Goal: Information Seeking & Learning: Learn about a topic

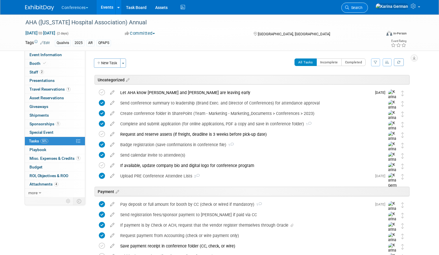
click at [318, 9] on span "Search" at bounding box center [355, 7] width 13 height 4
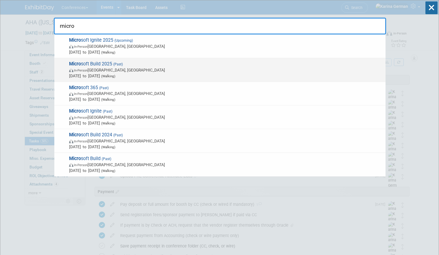
type input "micro"
click at [186, 68] on span "In-Person Seattle, WA" at bounding box center [226, 70] width 314 height 6
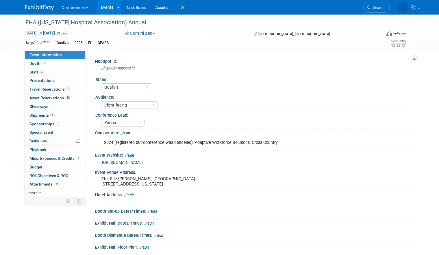
select select "Qualivis"
select select "Client-facing"
select select "Karina"
click at [349, 8] on icon at bounding box center [347, 7] width 4 height 4
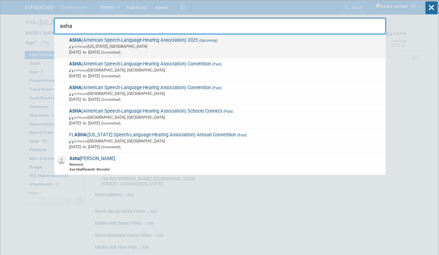
type input "asha"
click at [240, 43] on span "ASHA (American Speech-Language-Hearing Association) 2025 (Upcoming) In-Person W…" at bounding box center [224, 46] width 315 height 18
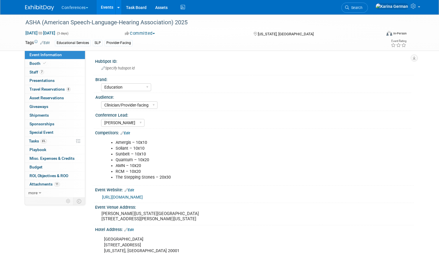
select select "Education"
select select "Clinician/Provider-facing"
select select "[PERSON_NAME]"
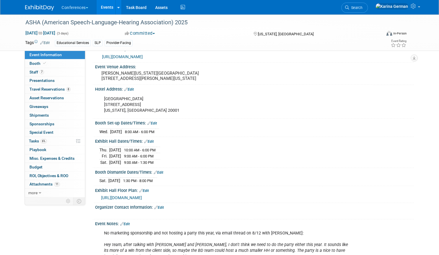
scroll to position [217, 0]
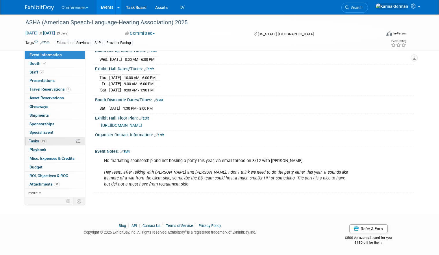
click at [55, 142] on link "6% Tasks 6%" at bounding box center [55, 141] width 60 height 8
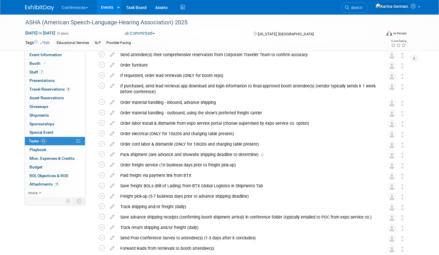
scroll to position [211, 0]
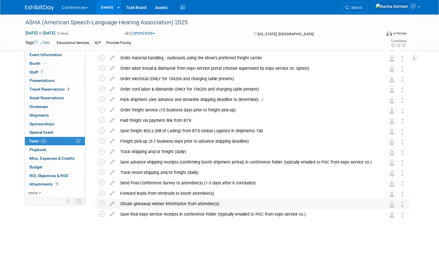
click at [158, 204] on div "Obtain giveaway winner information from attendee(s)" at bounding box center [246, 204] width 259 height 10
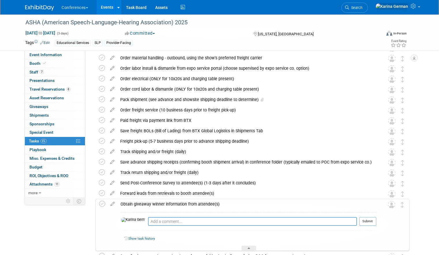
click at [158, 204] on div "Obtain giveaway winner information from attendee(s)" at bounding box center [247, 204] width 259 height 10
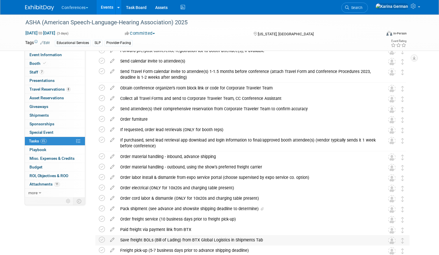
scroll to position [17, 0]
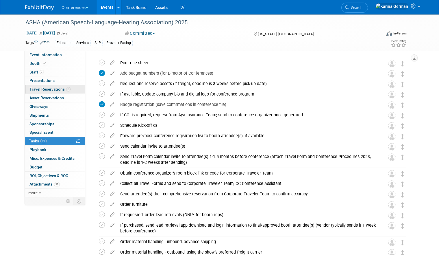
click at [55, 91] on span "Travel Reservations 8" at bounding box center [49, 89] width 41 height 5
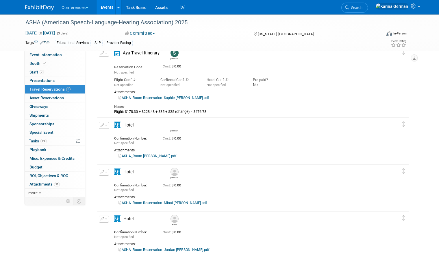
scroll to position [0, 0]
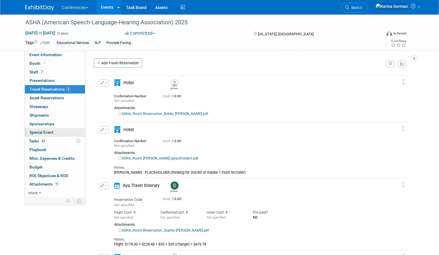
click at [70, 129] on link "Special Event" at bounding box center [55, 132] width 60 height 8
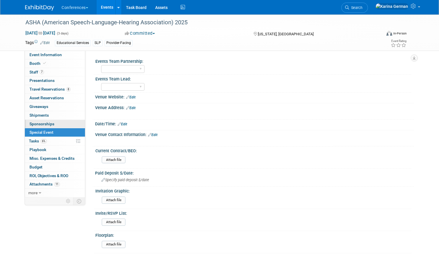
click at [66, 121] on link "0 Sponsorships 0" at bounding box center [55, 124] width 60 height 8
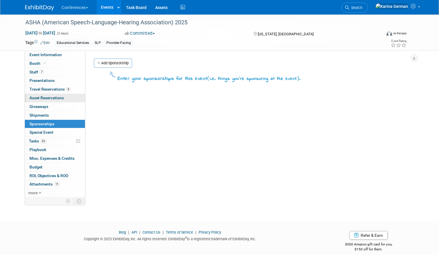
click at [70, 98] on link "0 Asset Reservations 0" at bounding box center [55, 98] width 60 height 8
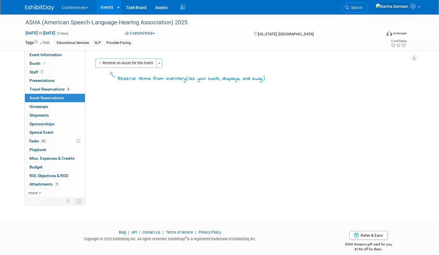
click at [70, 98] on link "0 Asset Reservations 0" at bounding box center [55, 98] width 60 height 8
click at [64, 64] on link "Booth" at bounding box center [55, 63] width 60 height 8
select select "10'x20'"
select select "Yes"
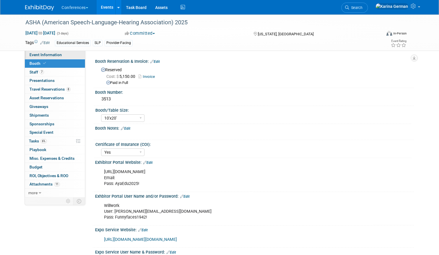
click at [66, 57] on link "Event Information" at bounding box center [55, 55] width 60 height 8
select select "Education"
select select "Clinician/Provider-facing"
select select "[PERSON_NAME]"
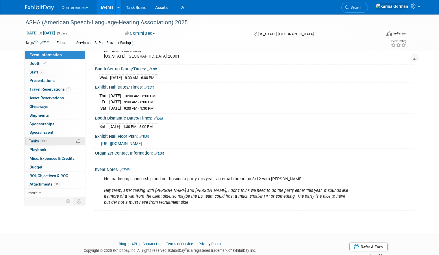
scroll to position [195, 0]
click at [53, 142] on link "6% Tasks 6%" at bounding box center [55, 141] width 60 height 8
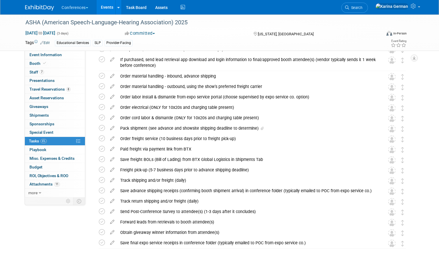
scroll to position [211, 0]
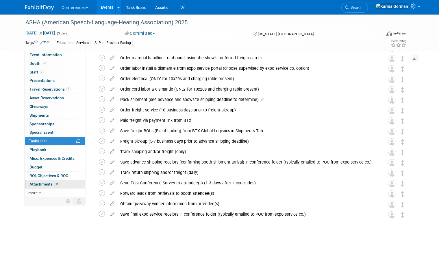
click at [53, 185] on span "Attachments 11" at bounding box center [44, 184] width 30 height 5
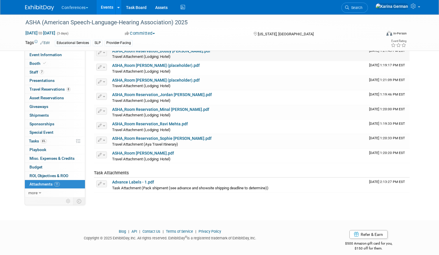
scroll to position [82, 0]
click at [110, 5] on link "Events" at bounding box center [107, 7] width 21 height 14
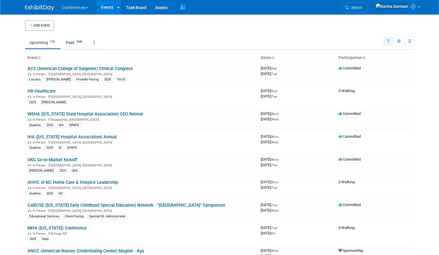
click at [387, 40] on icon "button" at bounding box center [389, 42] width 4 height 4
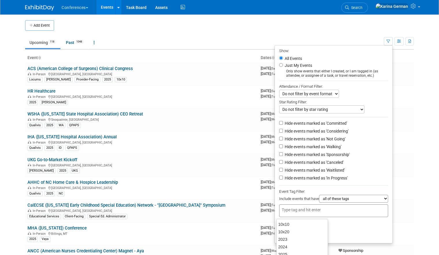
click at [287, 216] on div at bounding box center [333, 210] width 109 height 13
type input "educat"
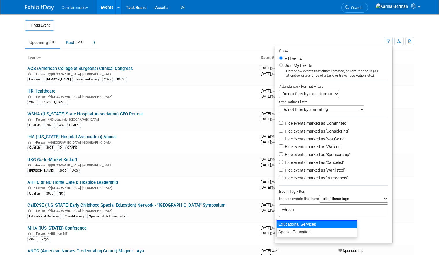
click at [336, 224] on div "Educational Services" at bounding box center [316, 224] width 81 height 8
type input "Educational Services"
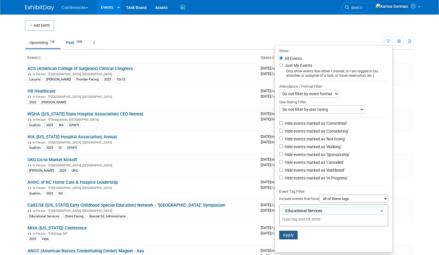
click at [280, 238] on button "Apply" at bounding box center [288, 234] width 19 height 9
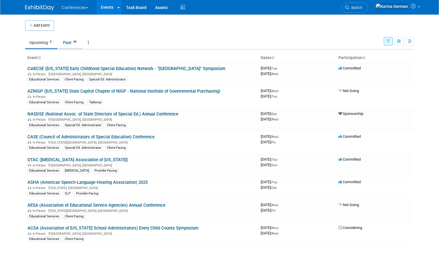
click at [68, 42] on link "Past 48" at bounding box center [71, 42] width 24 height 11
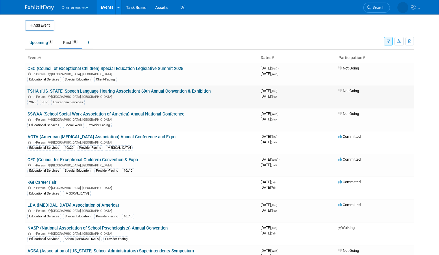
click at [147, 96] on div "In-Person [GEOGRAPHIC_DATA], [GEOGRAPHIC_DATA]" at bounding box center [141, 96] width 229 height 5
click at [147, 90] on link "TSHA ([US_STATE] Speech Language Hearing Association) 69th Annual Convention & …" at bounding box center [118, 90] width 183 height 5
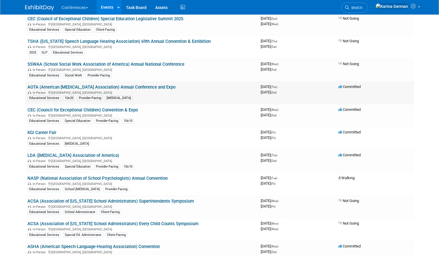
scroll to position [63, 0]
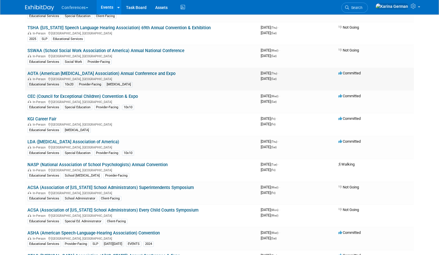
click at [148, 74] on link "AOTA (American Occupational Therapy Association) Annual Conference and Expo" at bounding box center [101, 73] width 148 height 5
click at [49, 118] on link "KGI Career Fair" at bounding box center [41, 118] width 29 height 5
click at [113, 96] on link "CEC (Council for Exceptional Children) Convention & Expo" at bounding box center [82, 96] width 110 height 5
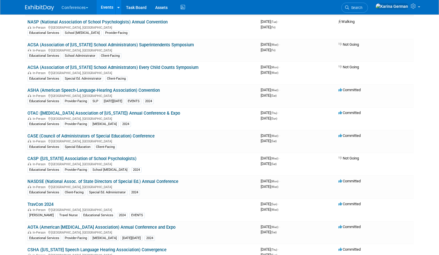
scroll to position [208, 0]
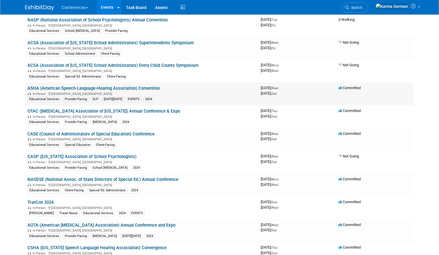
click at [146, 88] on link "ASHA (American Speech-Language-Hearing Association) Convention" at bounding box center [93, 88] width 132 height 5
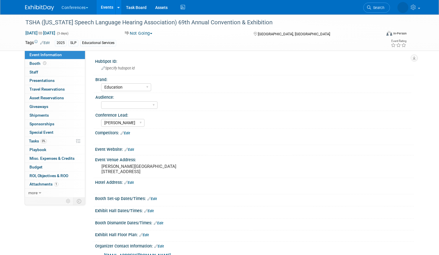
select select "Education"
select select "[PERSON_NAME]"
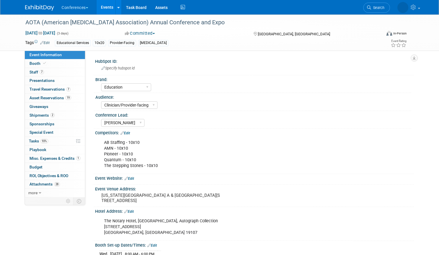
select select "Education"
select select "Clinician/Provider-facing"
select select "[PERSON_NAME]"
click at [53, 138] on link "93% Tasks 93%" at bounding box center [55, 141] width 60 height 8
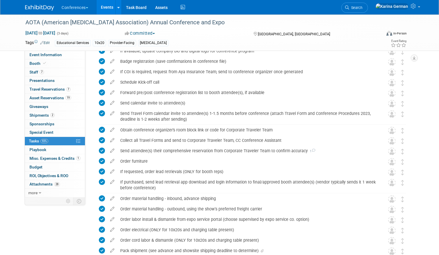
scroll to position [295, 0]
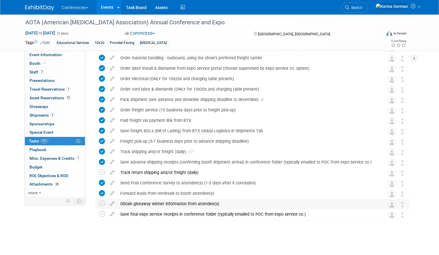
click at [159, 206] on div "Obtain giveaway winner information from attendee(s)" at bounding box center [246, 204] width 259 height 10
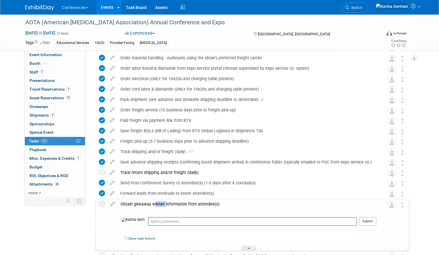
click at [159, 206] on div "Obtain giveaway winner information from attendee(s)" at bounding box center [247, 204] width 259 height 10
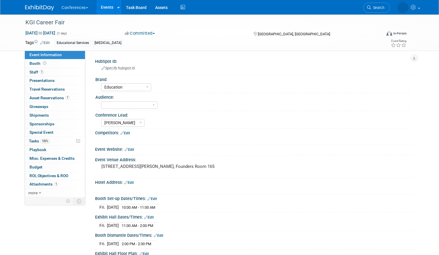
select select "Education"
select select "[PERSON_NAME]"
click at [58, 135] on link "Special Event" at bounding box center [55, 132] width 60 height 8
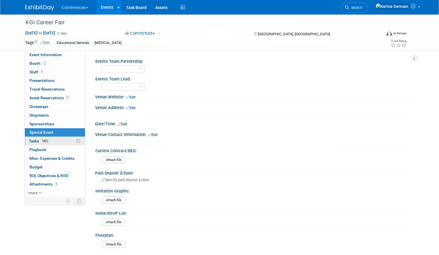
click at [57, 139] on link "100% Tasks 100%" at bounding box center [55, 141] width 60 height 8
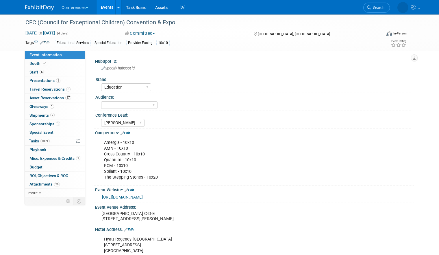
select select "Education"
select select "[PERSON_NAME]"
click at [53, 143] on link "100% Tasks 100%" at bounding box center [55, 141] width 60 height 8
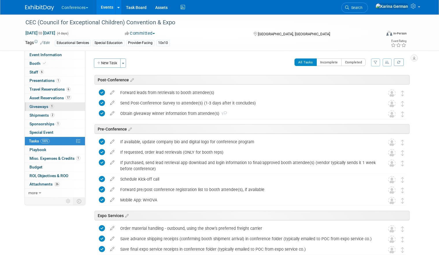
click at [66, 103] on link "1 Giveaways 1" at bounding box center [55, 106] width 60 height 8
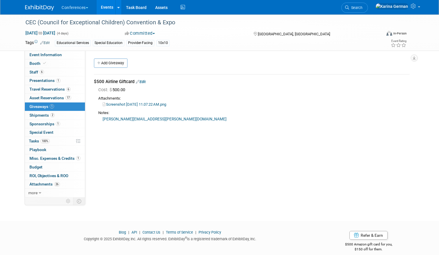
click at [149, 105] on link "Screenshot 2025-03-24 at 11.07.22 AM.png" at bounding box center [135, 104] width 64 height 4
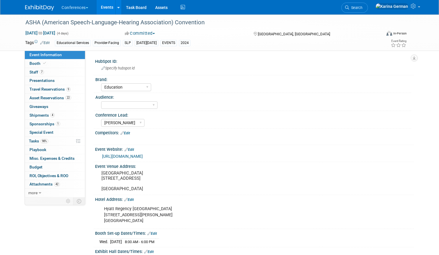
select select "Education"
select select "[PERSON_NAME]"
click at [54, 143] on link "98% Tasks 98%" at bounding box center [55, 141] width 60 height 8
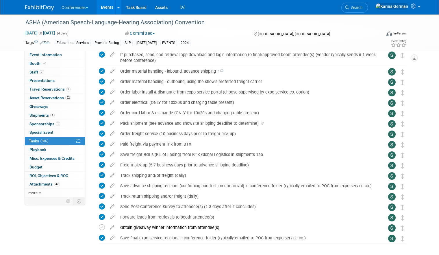
scroll to position [295, 0]
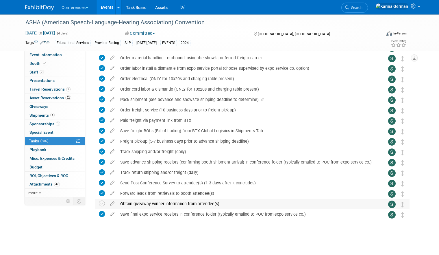
click at [181, 203] on div "Obtain giveaway winner information from attendee(s)" at bounding box center [246, 204] width 259 height 10
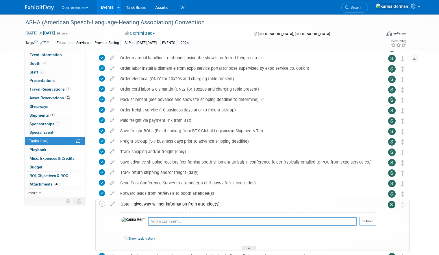
click at [181, 203] on div "Obtain giveaway winner information from attendee(s)" at bounding box center [247, 204] width 259 height 10
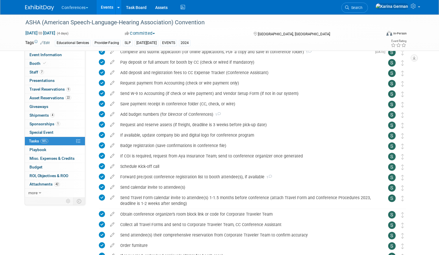
scroll to position [0, 0]
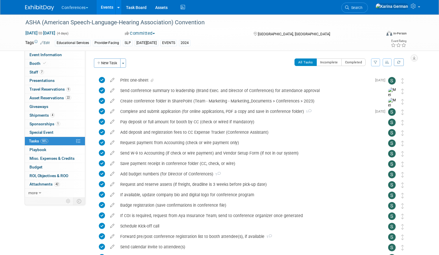
click at [103, 8] on link "Events" at bounding box center [107, 7] width 21 height 14
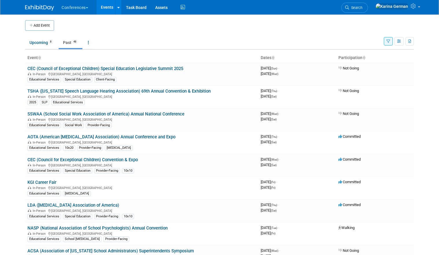
click at [390, 41] on icon "button" at bounding box center [389, 42] width 4 height 4
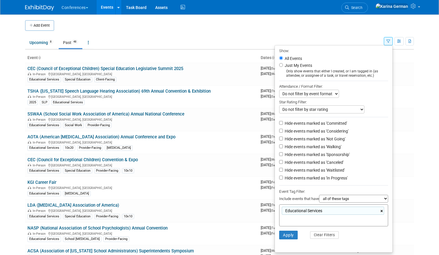
click at [382, 212] on link "×" at bounding box center [382, 211] width 4 height 7
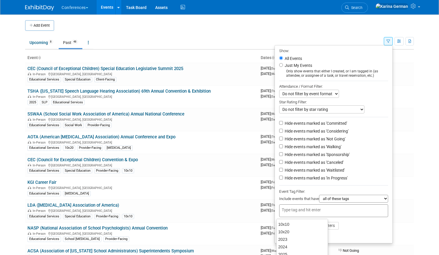
click at [352, 228] on li "Apply Clear Filters" at bounding box center [334, 225] width 118 height 17
click at [283, 229] on button "Apply" at bounding box center [288, 225] width 19 height 9
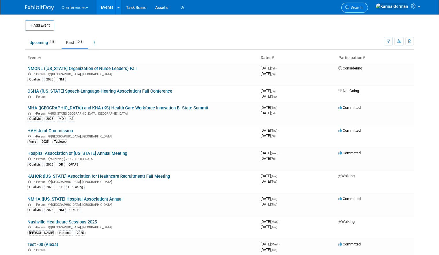
click at [363, 10] on span "Search" at bounding box center [355, 7] width 13 height 4
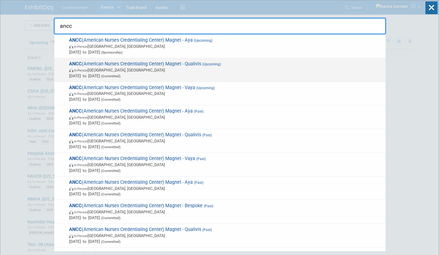
click at [166, 65] on span "ANCC (American Nurses Credentialing Center) Magnet - Qualivis (Upcoming) In-Per…" at bounding box center [224, 70] width 315 height 18
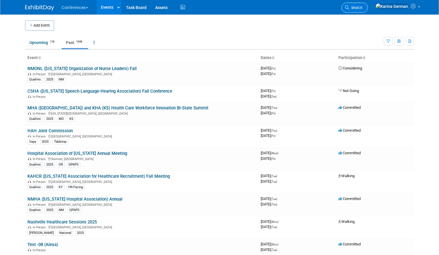
click at [363, 8] on span "Search" at bounding box center [355, 7] width 13 height 4
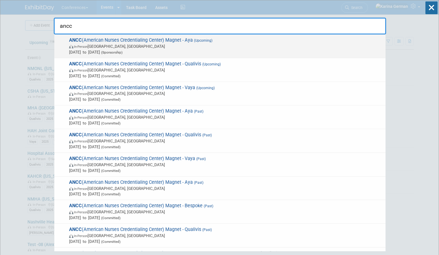
type input "ancc"
click at [134, 42] on span "ANCC (American Nurses Credentialing Center) Magnet - Aya (Upcoming) In-Person A…" at bounding box center [224, 46] width 315 height 18
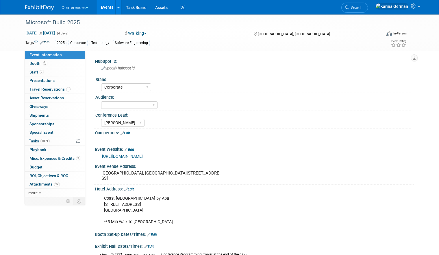
select select "Corporate"
select select "[PERSON_NAME]"
click at [55, 161] on link "3 Misc. Expenses & Credits 3" at bounding box center [55, 158] width 60 height 8
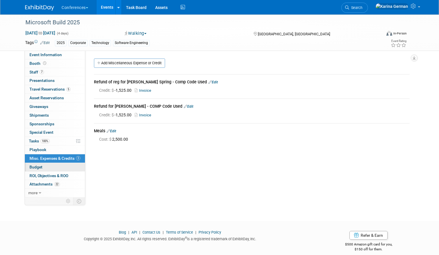
click at [64, 165] on link "Budget" at bounding box center [55, 167] width 60 height 8
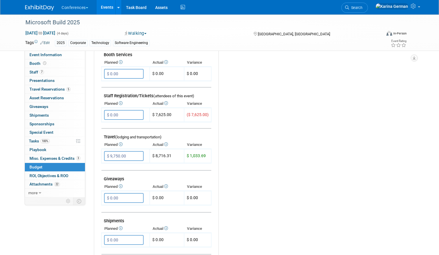
scroll to position [159, 0]
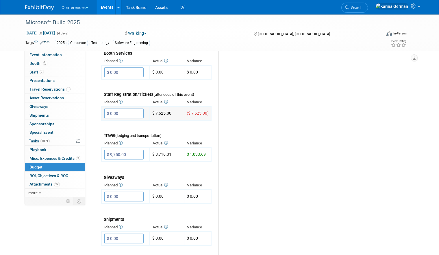
drag, startPoint x: 171, startPoint y: 113, endPoint x: 156, endPoint y: 112, distance: 14.5
click at [156, 112] on td "$ 7,625.00" at bounding box center [167, 113] width 34 height 14
click at [173, 125] on td at bounding box center [156, 124] width 110 height 6
click at [38, 194] on link "more" at bounding box center [55, 192] width 60 height 8
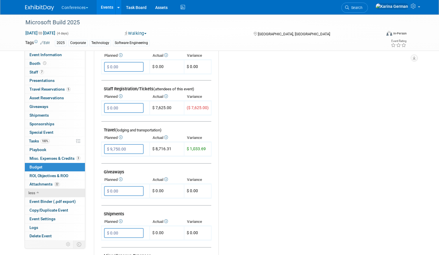
scroll to position [167, 0]
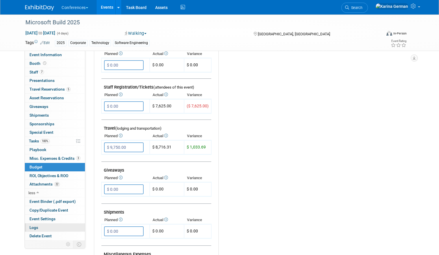
click at [43, 229] on link "Logs" at bounding box center [55, 227] width 60 height 8
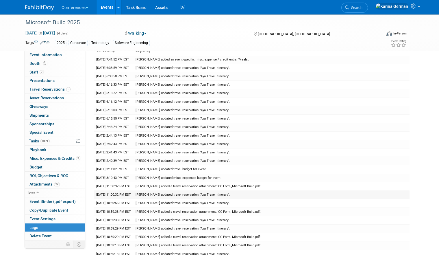
scroll to position [22, 0]
click at [63, 159] on span "Misc. Expenses & Credits 3" at bounding box center [54, 158] width 51 height 5
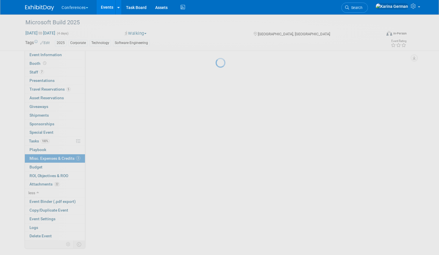
scroll to position [0, 0]
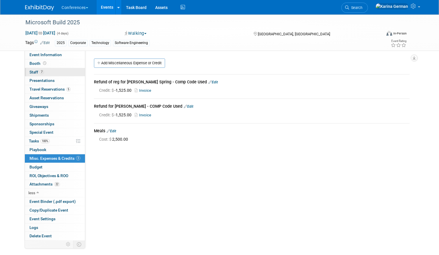
click at [72, 71] on link "7 Staff 7" at bounding box center [55, 72] width 60 height 8
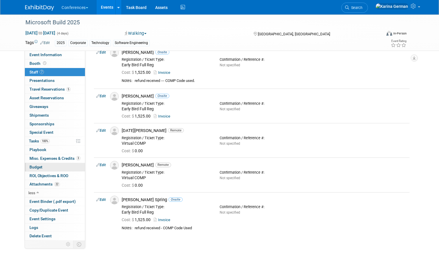
scroll to position [97, 0]
click at [60, 167] on link "Budget" at bounding box center [55, 167] width 60 height 8
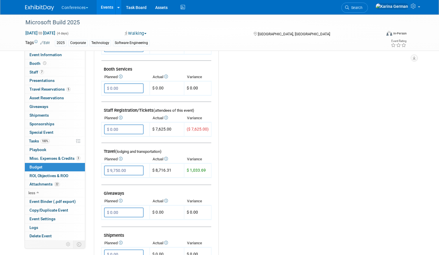
scroll to position [152, 0]
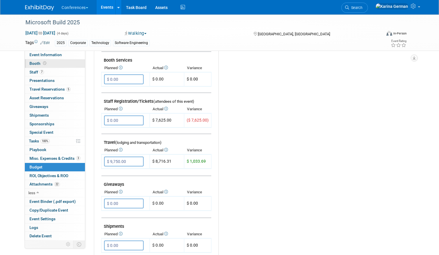
click at [58, 65] on link "Booth" at bounding box center [55, 63] width 60 height 8
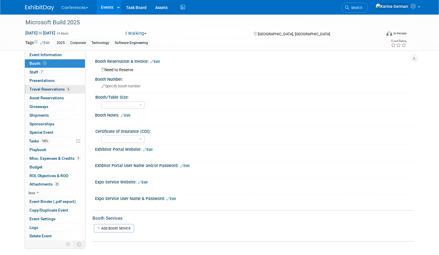
click at [69, 87] on span "5" at bounding box center [68, 89] width 4 height 4
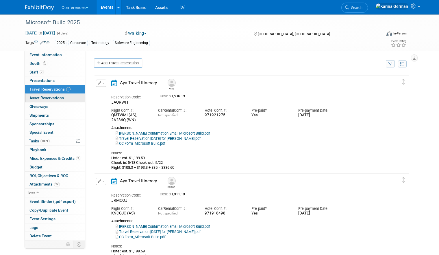
click at [63, 97] on span "Asset Reservations 0" at bounding box center [46, 97] width 34 height 5
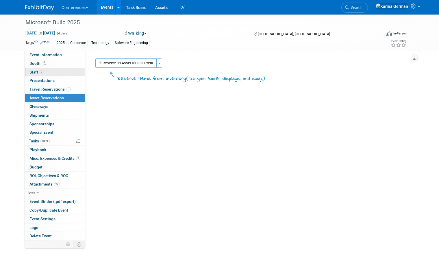
click at [56, 73] on link "7 Staff 7" at bounding box center [55, 72] width 60 height 8
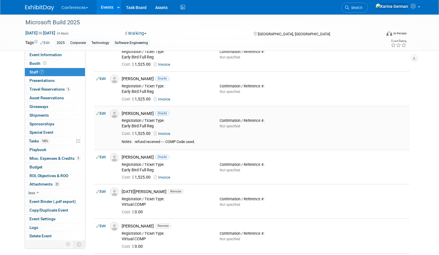
scroll to position [37, 0]
click at [52, 167] on link "Budget" at bounding box center [55, 167] width 60 height 8
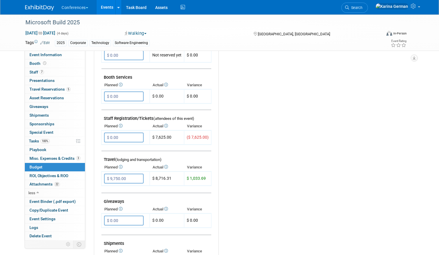
scroll to position [136, 0]
click at [61, 154] on link "3 Misc. Expenses & Credits 3" at bounding box center [55, 158] width 60 height 8
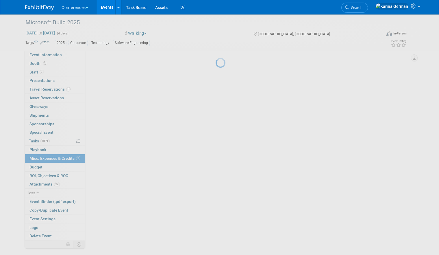
scroll to position [0, 0]
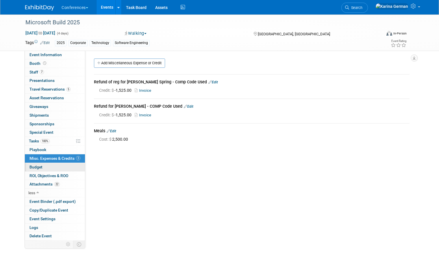
click at [51, 165] on link "Budget" at bounding box center [55, 167] width 60 height 8
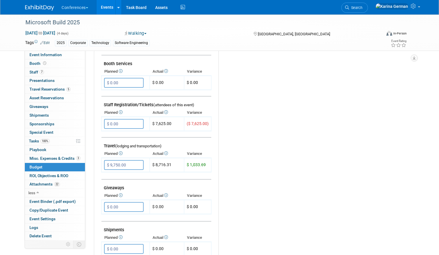
scroll to position [148, 0]
click at [281, 167] on div "Budget Notes: Edit X" at bounding box center [312, 164] width 186 height 300
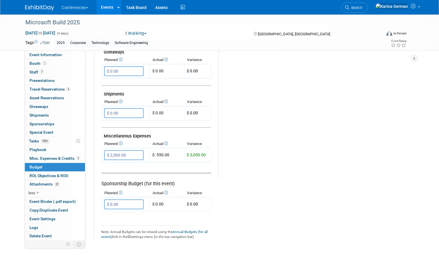
scroll to position [285, 0]
click at [42, 3] on link at bounding box center [43, 5] width 36 height 5
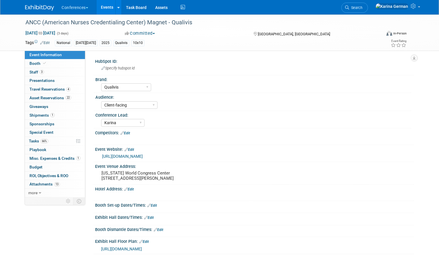
select select "Qualivis"
select select "Client-facing"
select select "Karina"
click at [57, 64] on link "Booth" at bounding box center [55, 63] width 60 height 8
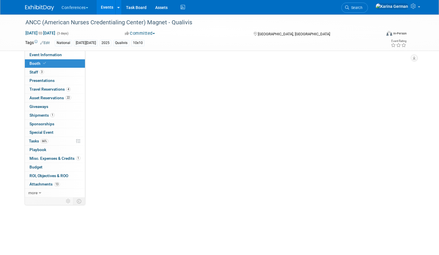
select select "10'x10'"
select select "Yes"
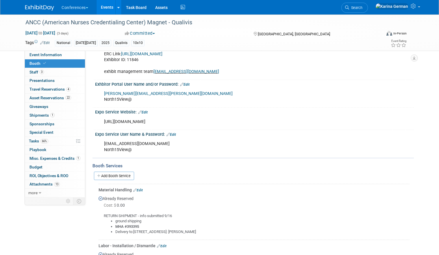
scroll to position [117, 0]
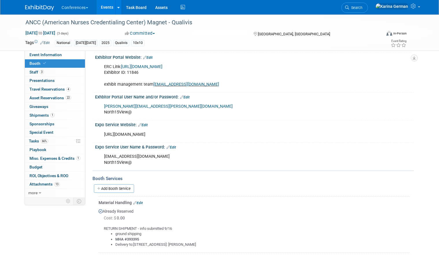
click at [162, 69] on link "[URL][DOMAIN_NAME]" at bounding box center [141, 66] width 41 height 5
drag, startPoint x: 133, startPoint y: 113, endPoint x: 104, endPoint y: 113, distance: 29.5
click at [104, 113] on div "[PERSON_NAME][EMAIL_ADDRESS][PERSON_NAME][DOMAIN_NAME] North15View@" at bounding box center [226, 109] width 252 height 17
copy div "North15View@"
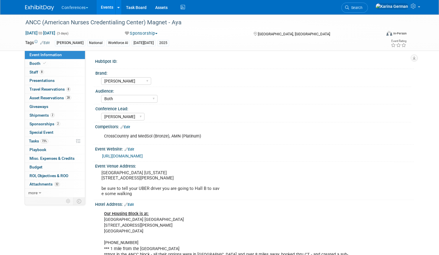
select select "[PERSON_NAME]"
select select "Both"
select select "[PERSON_NAME]"
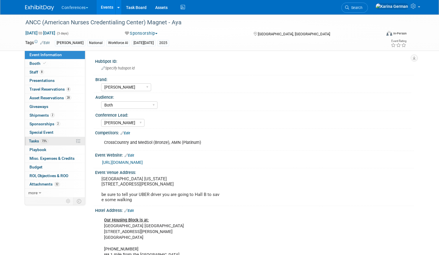
click at [52, 141] on link "73% Tasks 73%" at bounding box center [55, 141] width 60 height 8
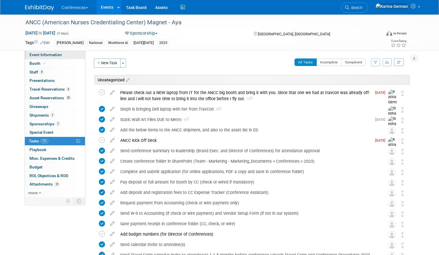
click at [65, 56] on link "Event Information" at bounding box center [55, 55] width 60 height 8
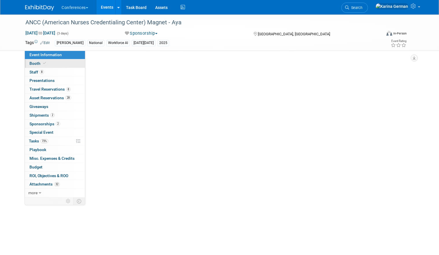
select select "[PERSON_NAME]"
select select "Both"
select select "[PERSON_NAME]"
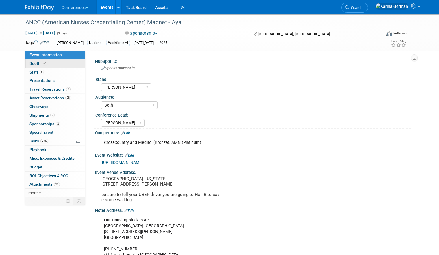
click at [61, 63] on link "Booth" at bounding box center [55, 63] width 60 height 8
select select "20'x30'"
select select "Yes"
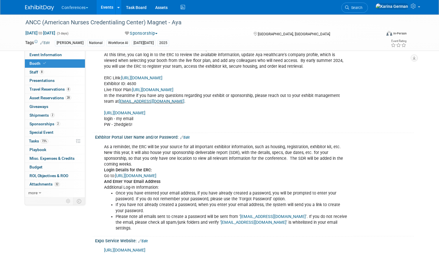
scroll to position [199, 0]
click at [156, 174] on link "[URL][DOMAIN_NAME]" at bounding box center [135, 176] width 41 height 5
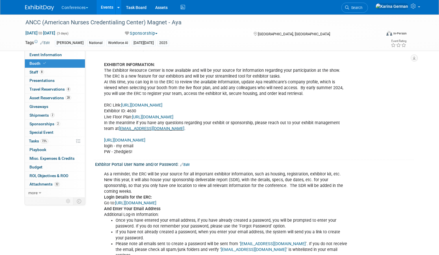
scroll to position [158, 0]
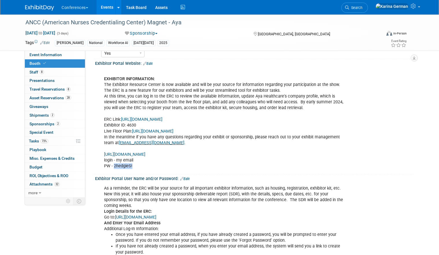
drag, startPoint x: 132, startPoint y: 166, endPoint x: 114, endPoint y: 166, distance: 18.2
click at [114, 166] on div "EXHIBITOR INFORMATION: The Exhibitor Resource Center is now available and will …" at bounding box center [226, 119] width 252 height 104
copy div "2hedgieS!"
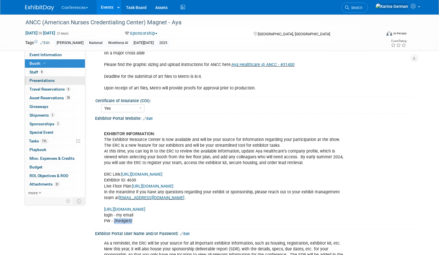
scroll to position [99, 0]
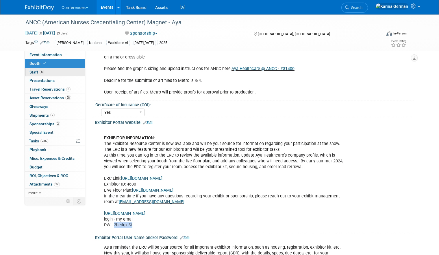
click at [63, 72] on link "8 Staff 8" at bounding box center [55, 72] width 60 height 8
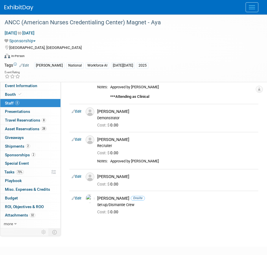
scroll to position [137, 0]
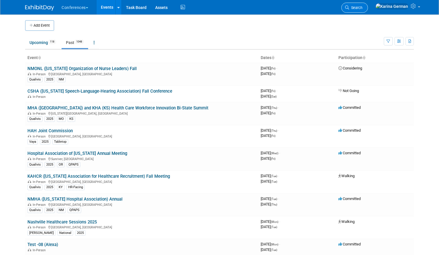
click at [368, 10] on link "Search" at bounding box center [354, 8] width 27 height 10
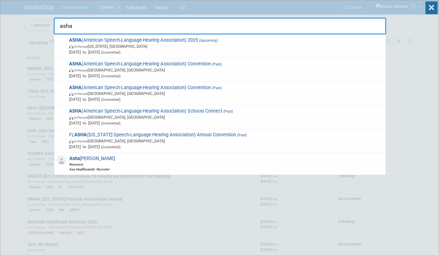
type input "asha"
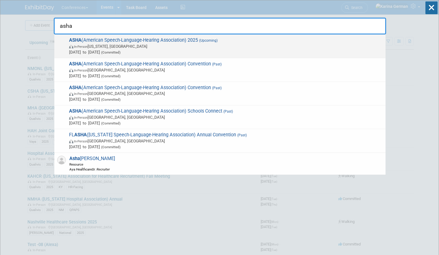
click at [170, 44] on span "In-Person Washington, DC" at bounding box center [226, 46] width 314 height 6
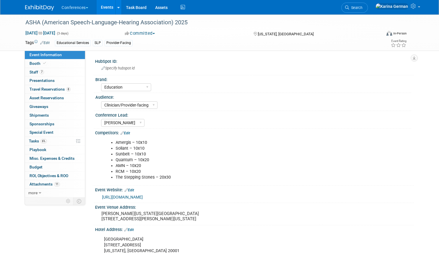
select select "Education"
select select "Clinician/Provider-facing"
select select "[PERSON_NAME]"
click at [49, 65] on link "Booth" at bounding box center [55, 63] width 60 height 8
select select "10'x20'"
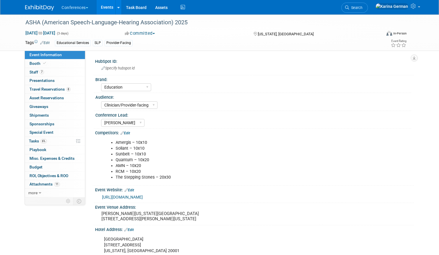
select select "Yes"
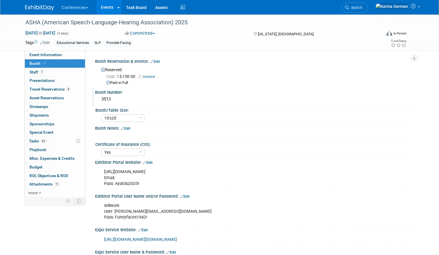
click at [109, 99] on div "3513" at bounding box center [254, 99] width 310 height 9
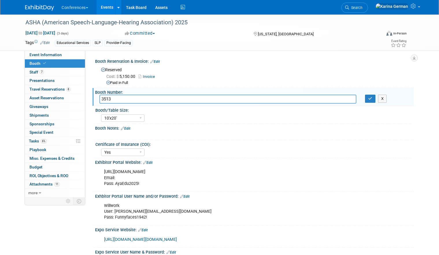
click at [109, 99] on input "3513" at bounding box center [227, 99] width 257 height 9
click at [374, 101] on button "button" at bounding box center [370, 99] width 10 height 8
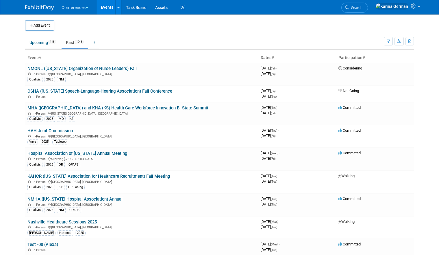
click at [260, 38] on ul "Upcoming 118 Past 1048 All Events 1166 Past and Upcoming Grouped Annually Event…" at bounding box center [204, 42] width 359 height 13
click at [391, 43] on button "button" at bounding box center [388, 41] width 9 height 8
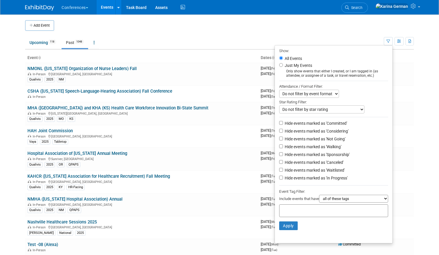
click at [300, 217] on div at bounding box center [333, 210] width 109 height 13
type input "a"
click at [255, 158] on div "In-Person Sunriver, OR" at bounding box center [141, 158] width 229 height 5
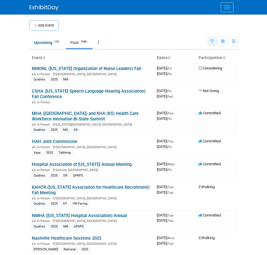
click at [212, 42] on icon "button" at bounding box center [212, 42] width 4 height 4
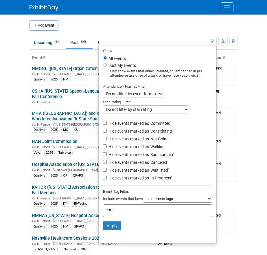
click at [128, 212] on input "corp" at bounding box center [129, 210] width 46 height 6
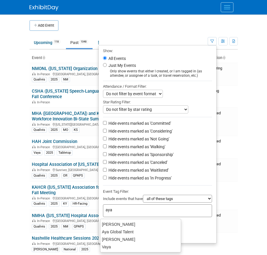
click at [114, 220] on ul "Aya Aya Global Talent Aya Locums Vaya" at bounding box center [140, 236] width 81 height 34
type input "aya"
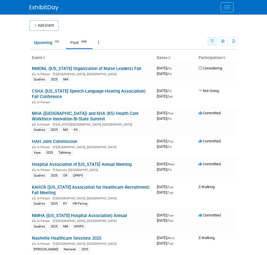
click at [212, 42] on icon "button" at bounding box center [212, 42] width 4 height 4
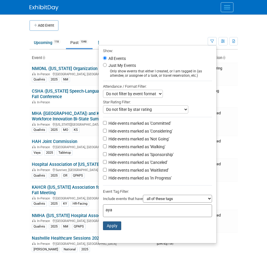
click at [111, 226] on button "Apply" at bounding box center [112, 225] width 19 height 9
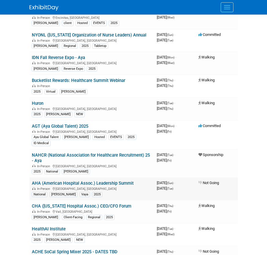
scroll to position [205, 0]
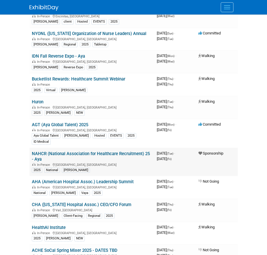
click at [80, 151] on link "NAHCR (National Association for Healthcare Recruitment) 25 - Aya" at bounding box center [91, 156] width 118 height 11
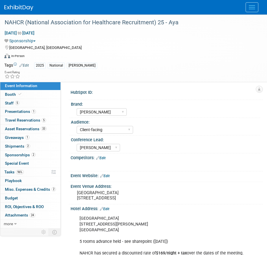
select select "[PERSON_NAME]"
select select "Client-facing"
select select "[PERSON_NAME]"
